Goal: Complete application form

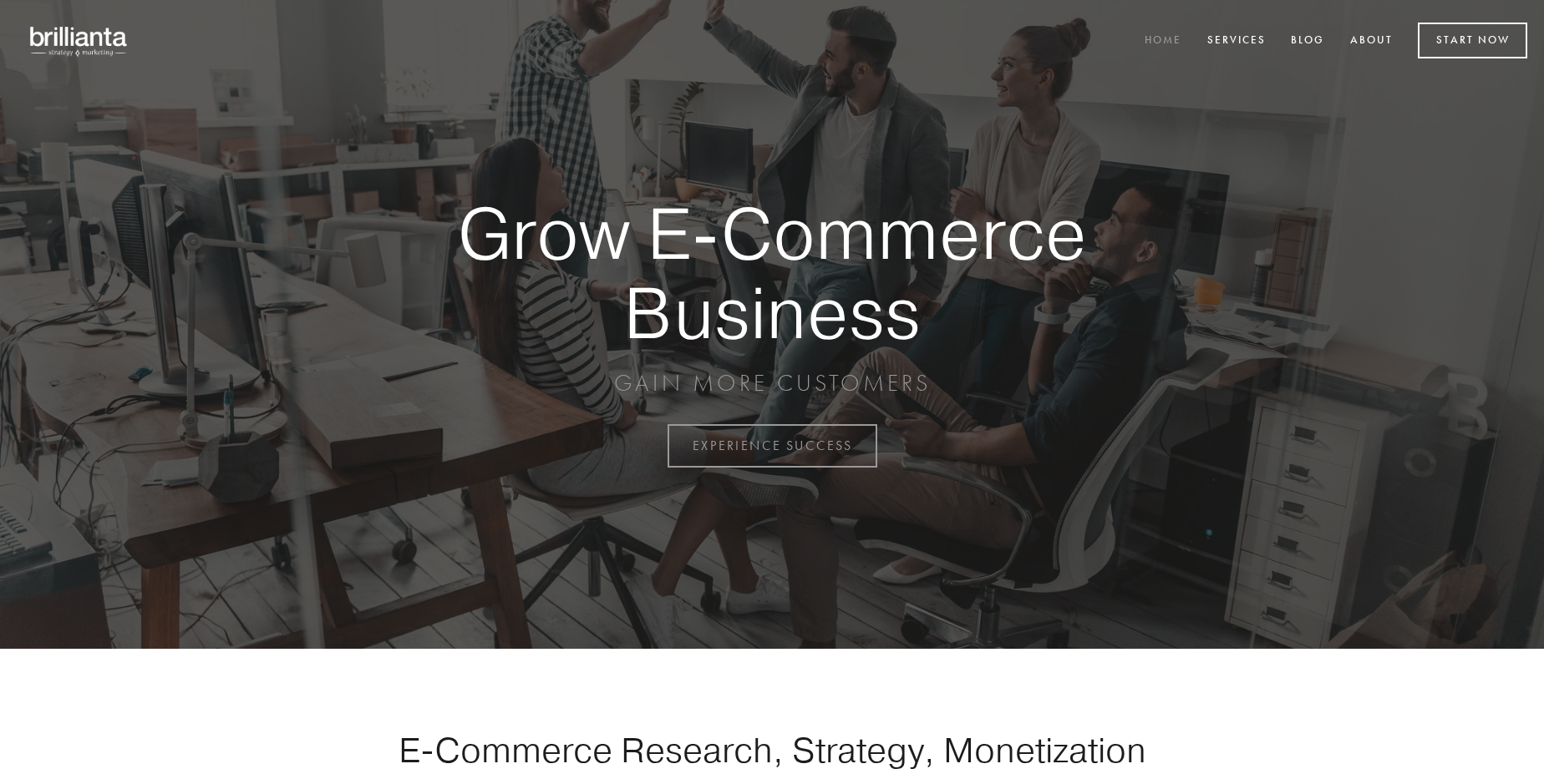
scroll to position [4378, 0]
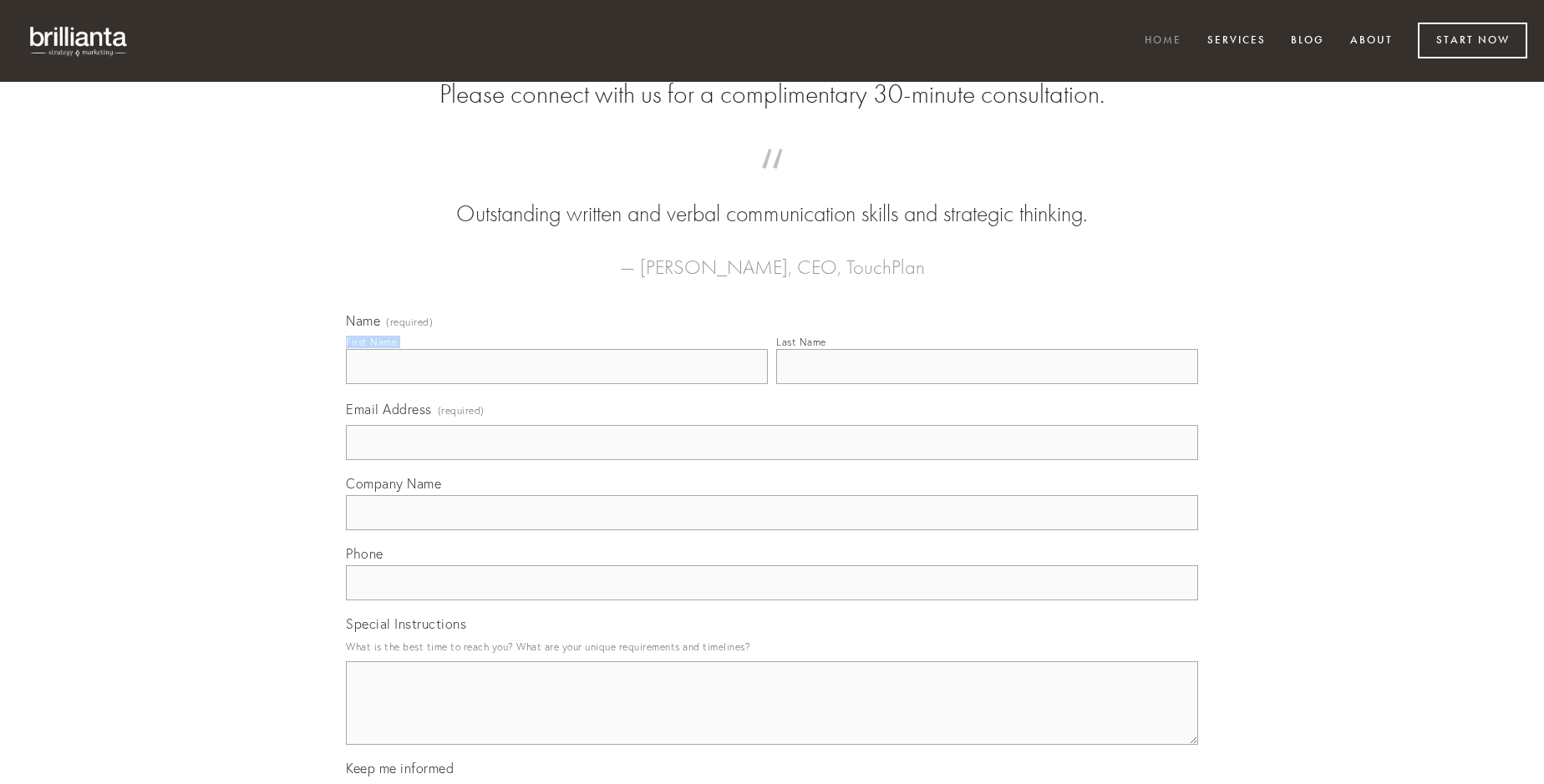
type input "[PERSON_NAME]"
click at [987, 384] on input "Last Name" at bounding box center [987, 366] width 422 height 35
type input "[PERSON_NAME]"
click at [772, 461] on input "Email Address (required)" at bounding box center [772, 442] width 852 height 35
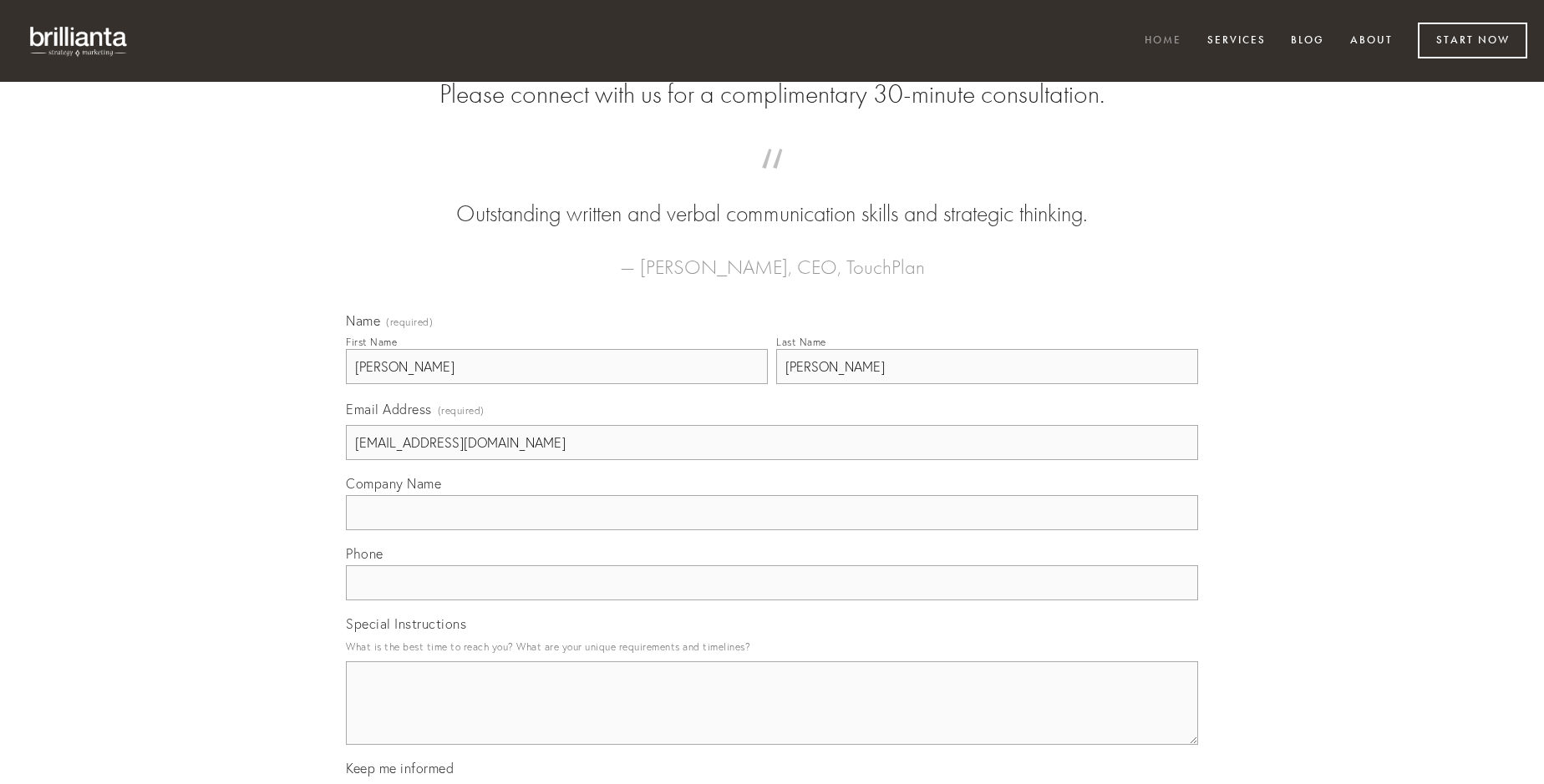
type input "[EMAIL_ADDRESS][DOMAIN_NAME]"
click at [772, 530] on input "Company Name" at bounding box center [772, 513] width 852 height 35
type input "uterque"
click at [772, 600] on input "text" at bounding box center [772, 582] width 852 height 35
click at [772, 719] on textarea "Special Instructions" at bounding box center [772, 702] width 852 height 83
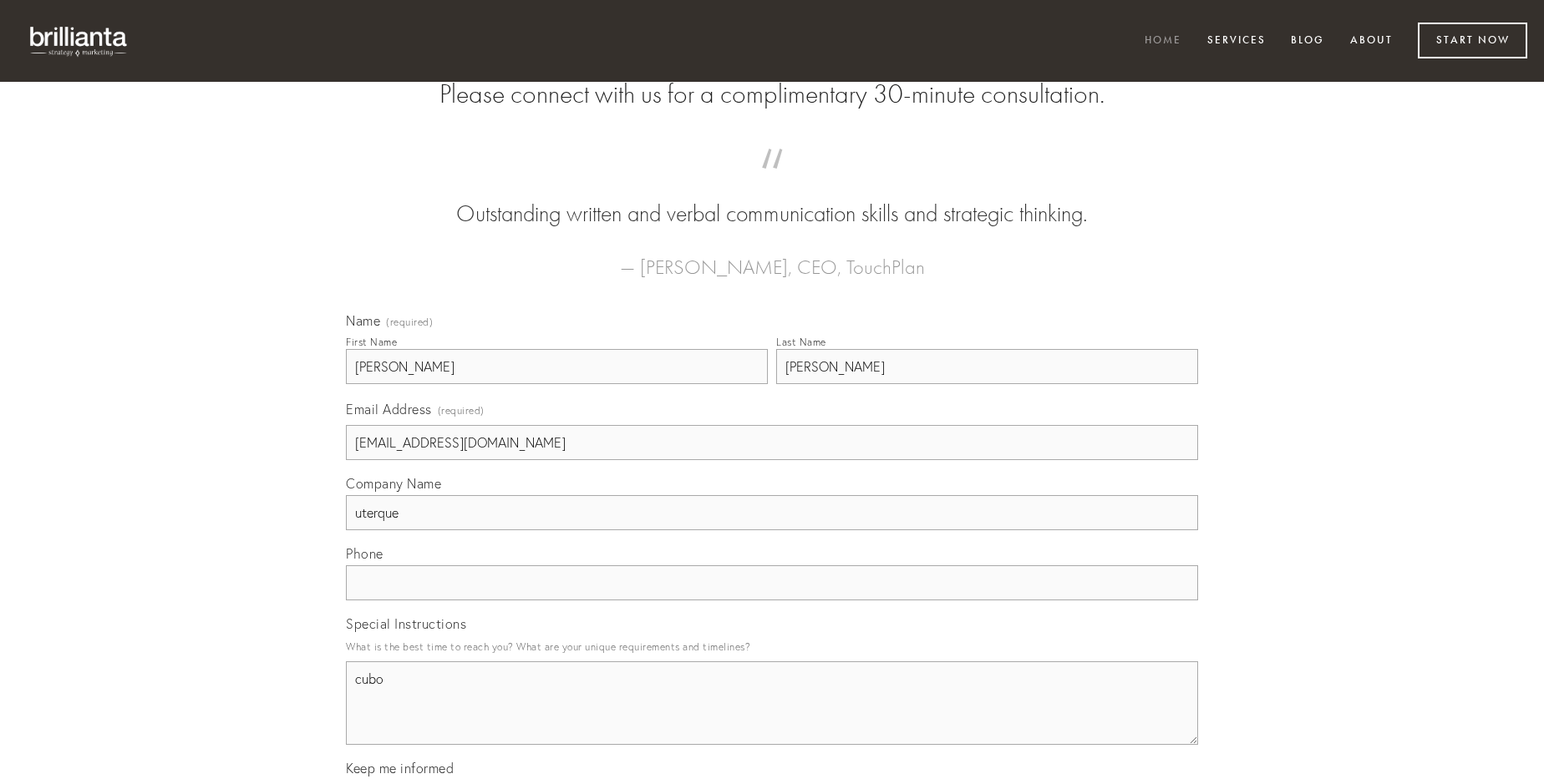
type textarea "cubo"
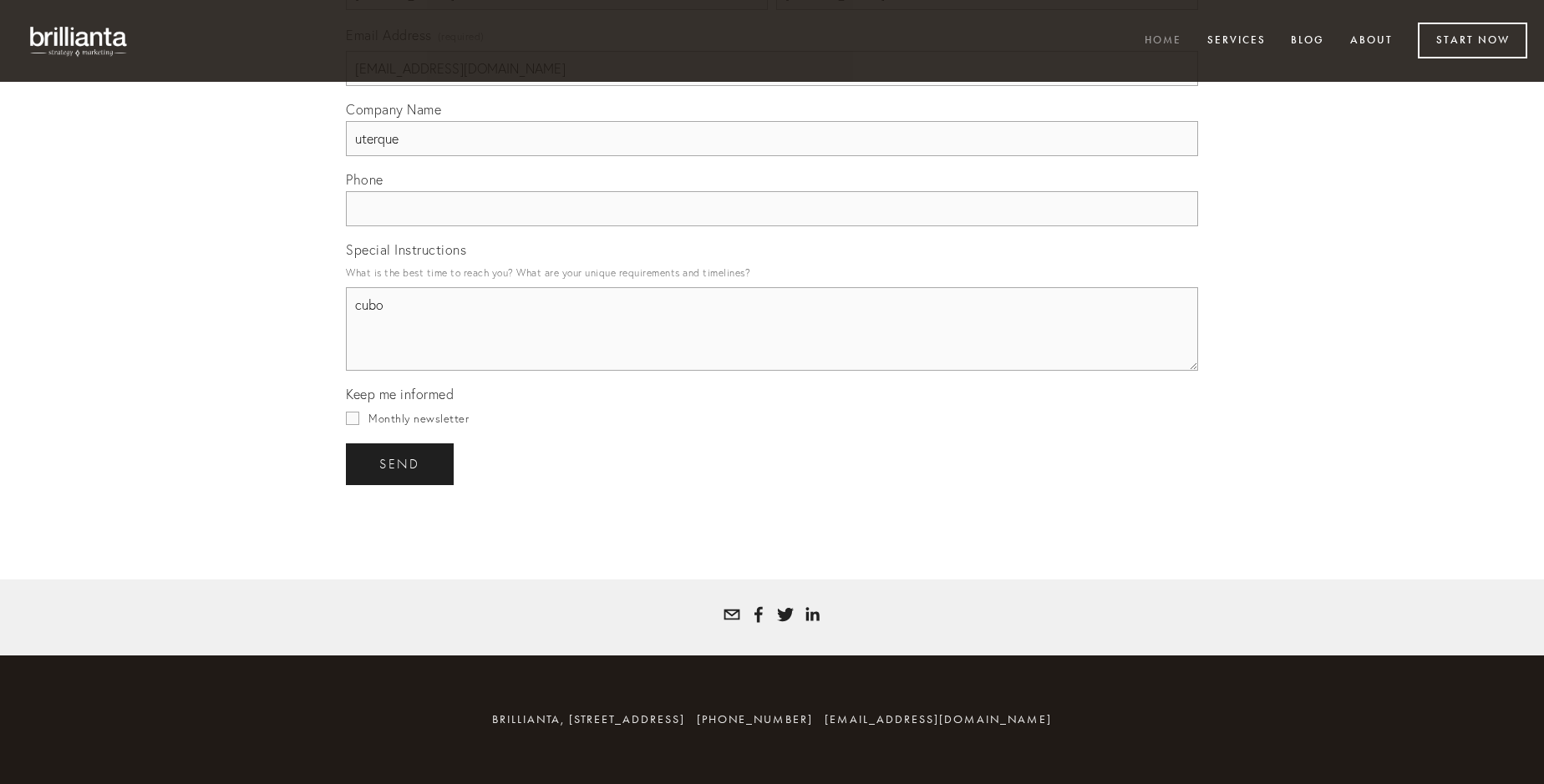
click at [401, 463] on span "send" at bounding box center [400, 464] width 41 height 15
